Goal: Information Seeking & Learning: Check status

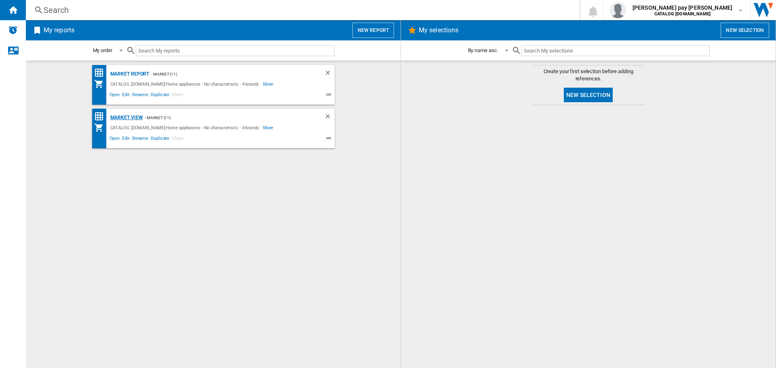
click at [131, 115] on div "Market view" at bounding box center [125, 118] width 35 height 10
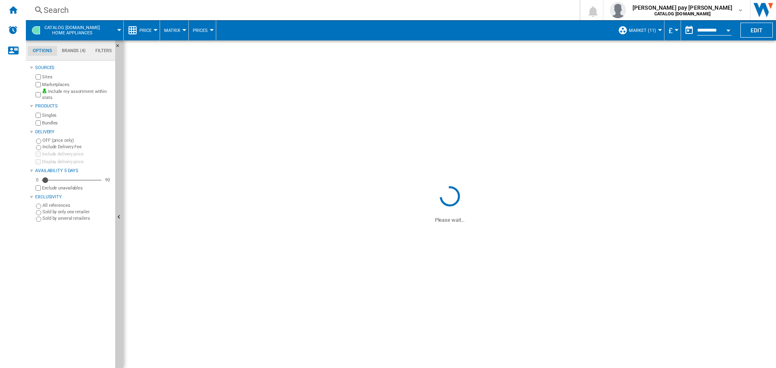
click at [88, 14] on div "Search" at bounding box center [301, 9] width 515 height 11
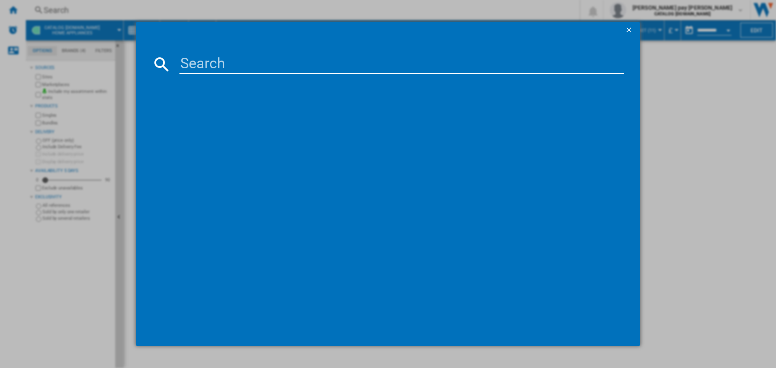
click at [219, 68] on input at bounding box center [401, 64] width 445 height 19
paste input "BSX23101XM"
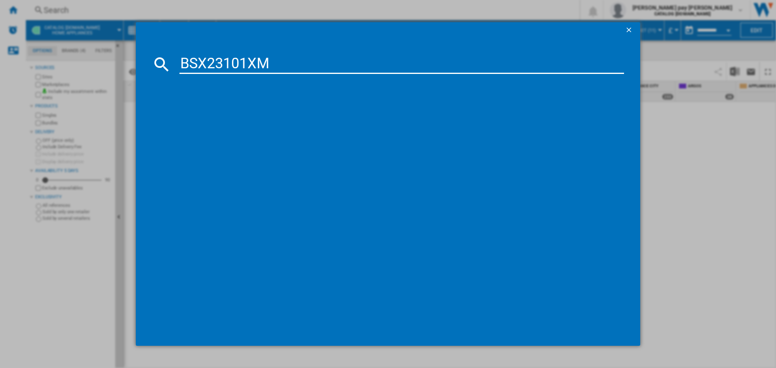
type input "BSX23101XM"
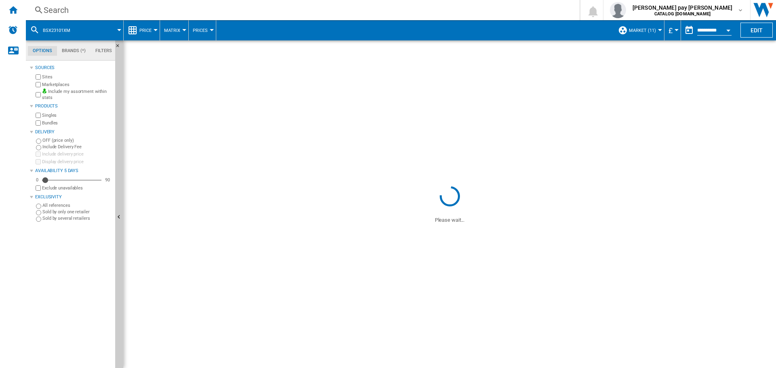
click at [153, 32] on button "Price" at bounding box center [147, 30] width 16 height 20
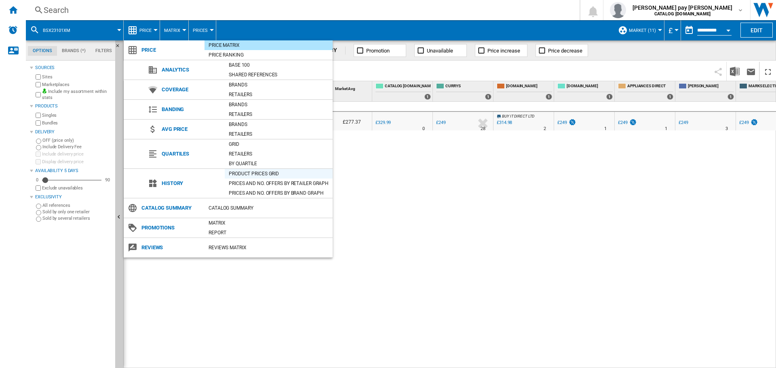
click at [264, 173] on div "Product prices grid" at bounding box center [279, 174] width 108 height 8
